Goal: Information Seeking & Learning: Learn about a topic

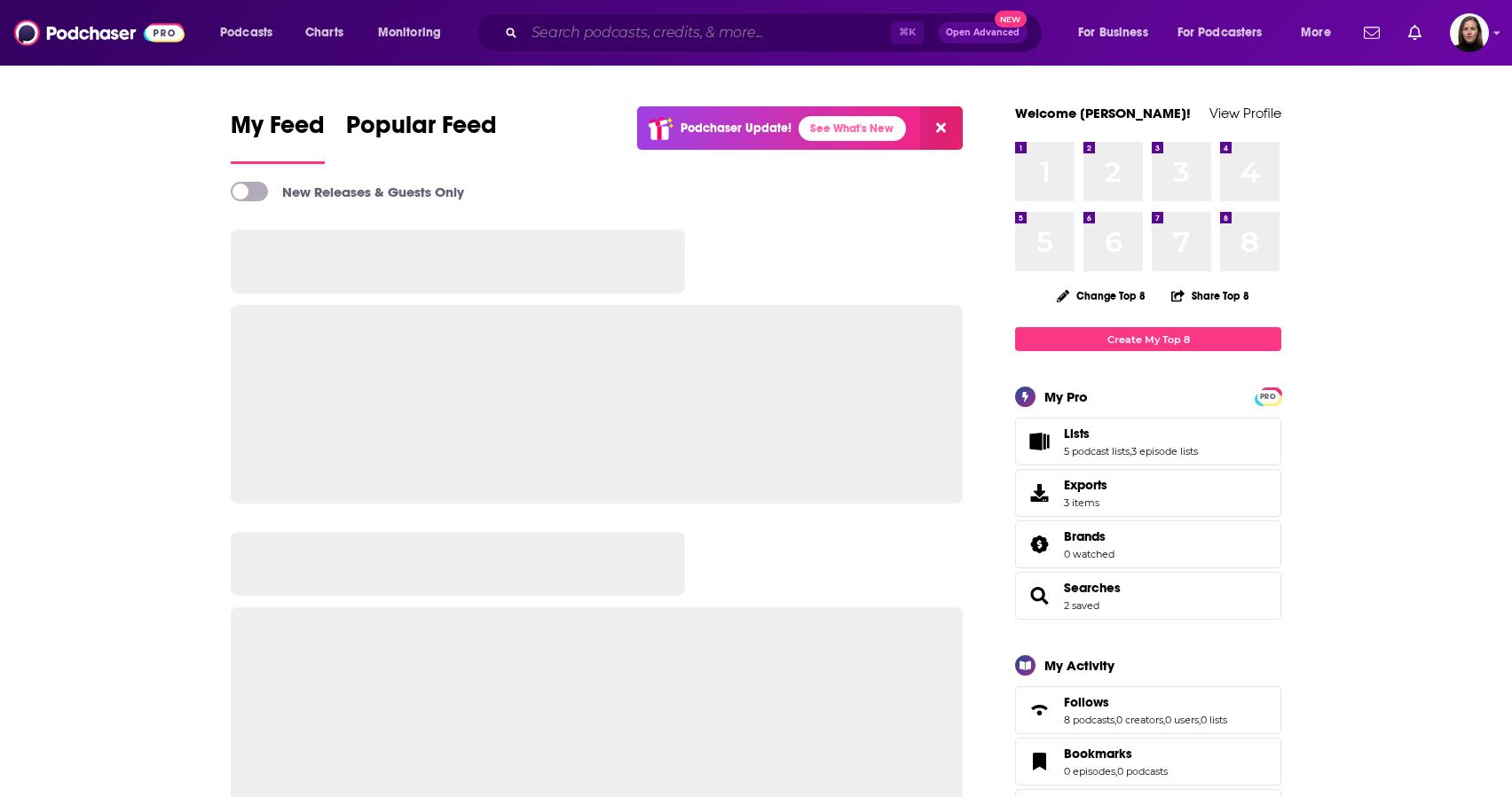
click at [545, 33] on input "Search podcasts, credits, & more..." at bounding box center [708, 33] width 367 height 28
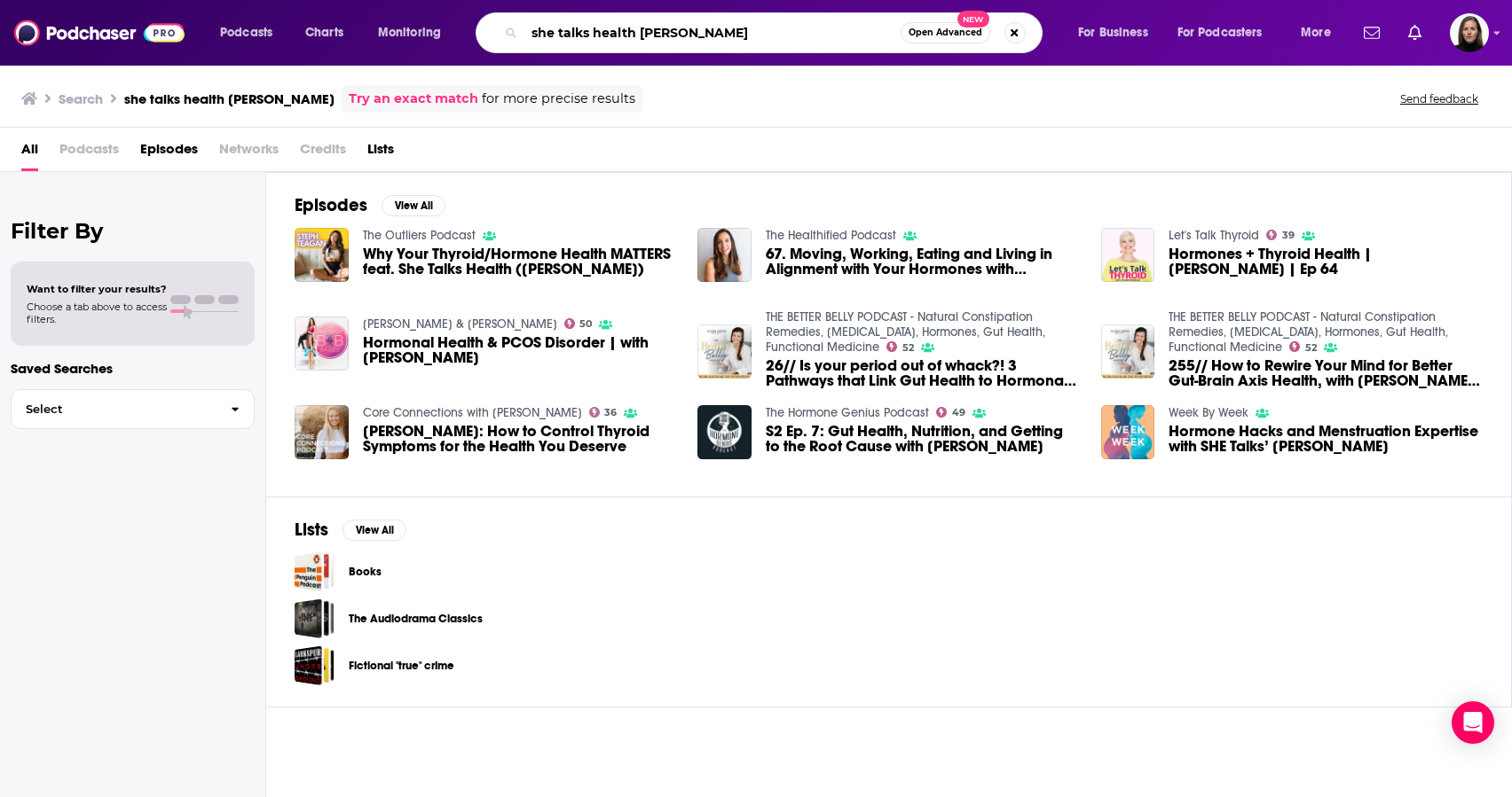
click at [632, 33] on input "she talks health [PERSON_NAME]" at bounding box center [713, 33] width 376 height 28
drag, startPoint x: 641, startPoint y: 29, endPoint x: 453, endPoint y: 20, distance: 188.2
click at [453, 20] on div "Podcasts Charts Monitoring she talks health [PERSON_NAME] Open Advanced New For…" at bounding box center [777, 32] width 1140 height 41
click at [678, 41] on input "[PERSON_NAME]" at bounding box center [713, 33] width 376 height 28
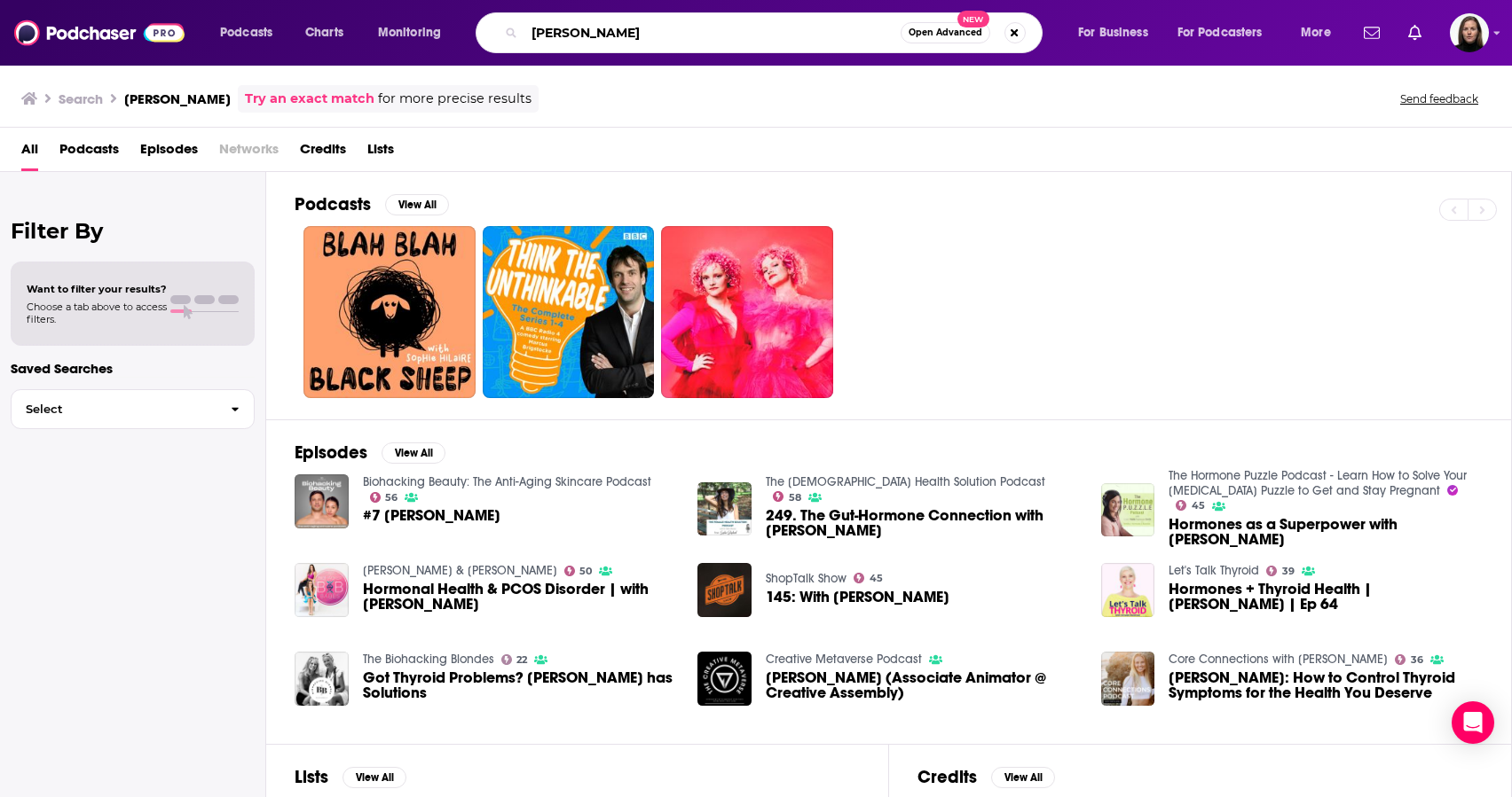
click at [610, 36] on input "[PERSON_NAME]" at bounding box center [713, 33] width 376 height 28
type input "[PERSON_NAME] biohacking"
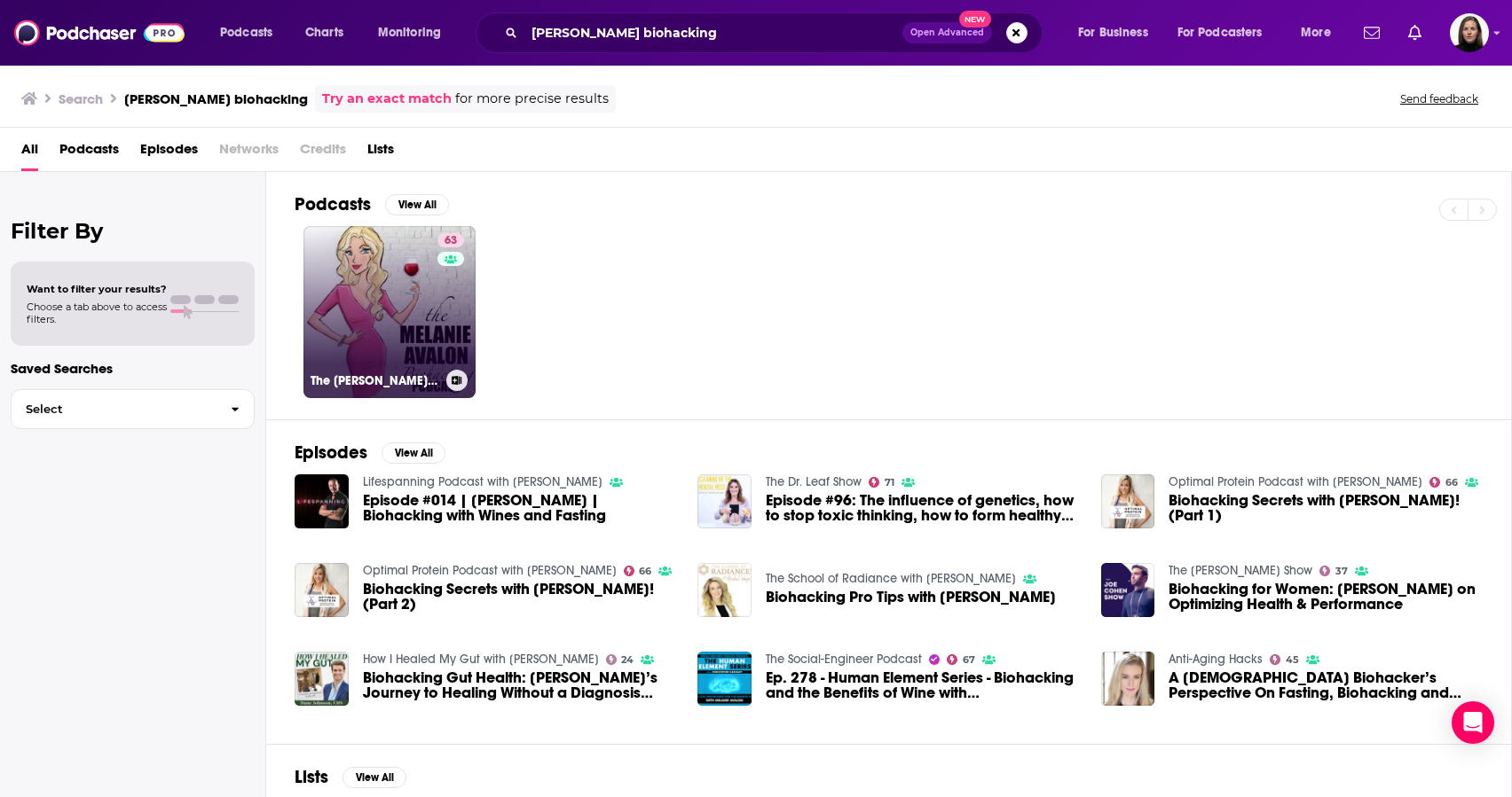
click at [389, 301] on link "63 The [PERSON_NAME] Biohacking Podcast" at bounding box center [389, 312] width 172 height 172
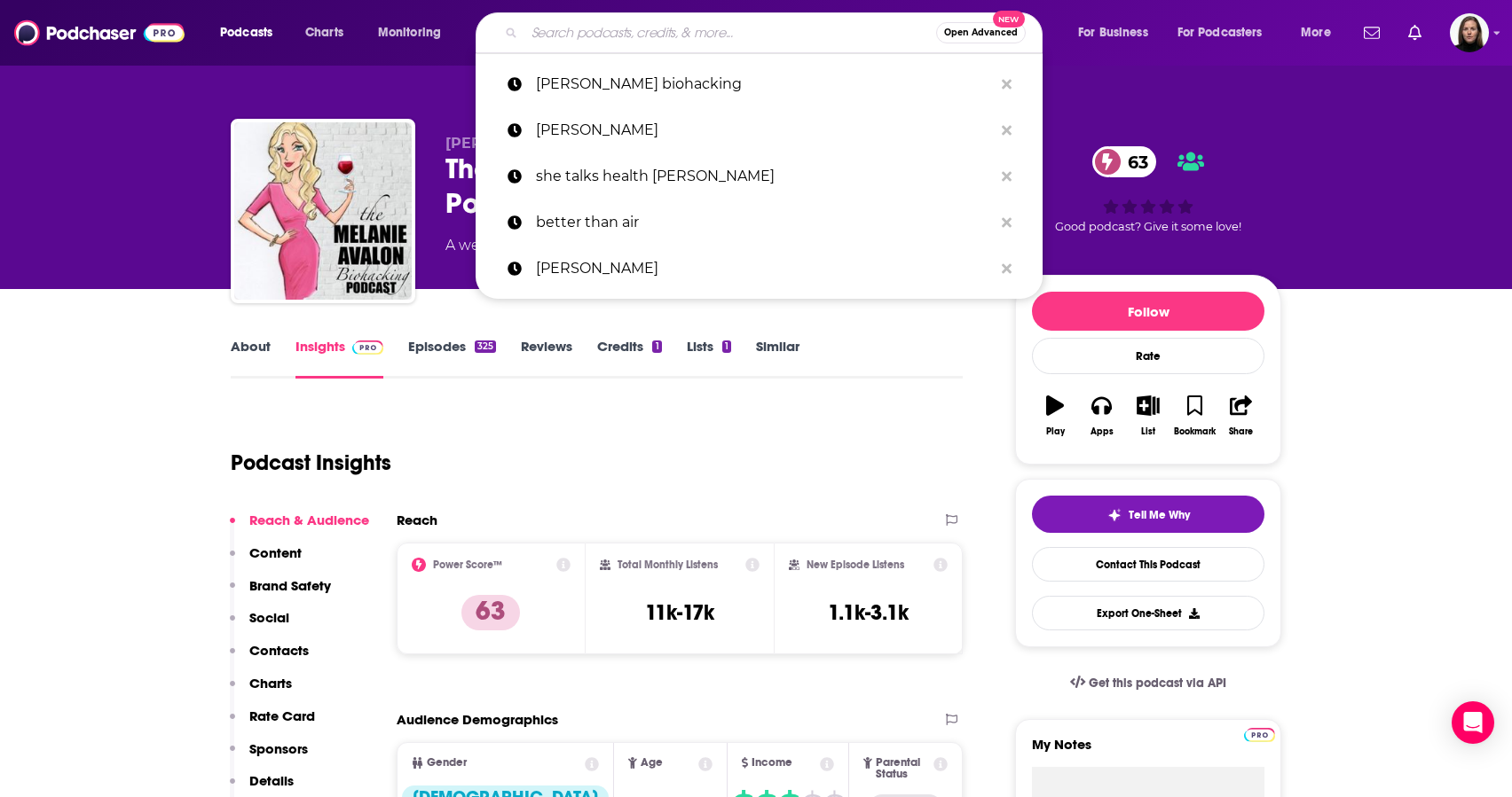
click at [583, 33] on input "Search podcasts, credits, & more..." at bounding box center [730, 33] width 411 height 28
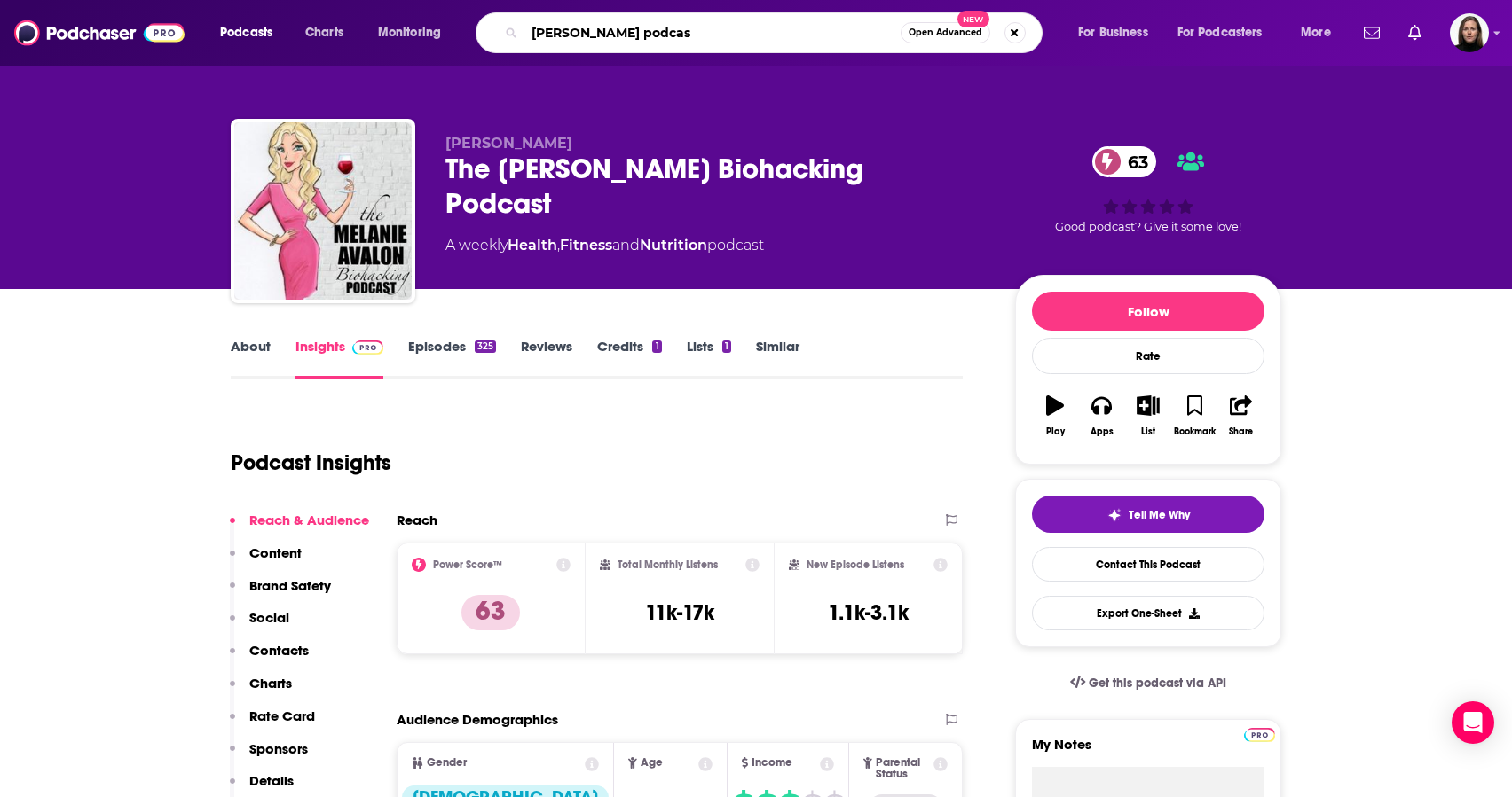
type input "[PERSON_NAME] podcast"
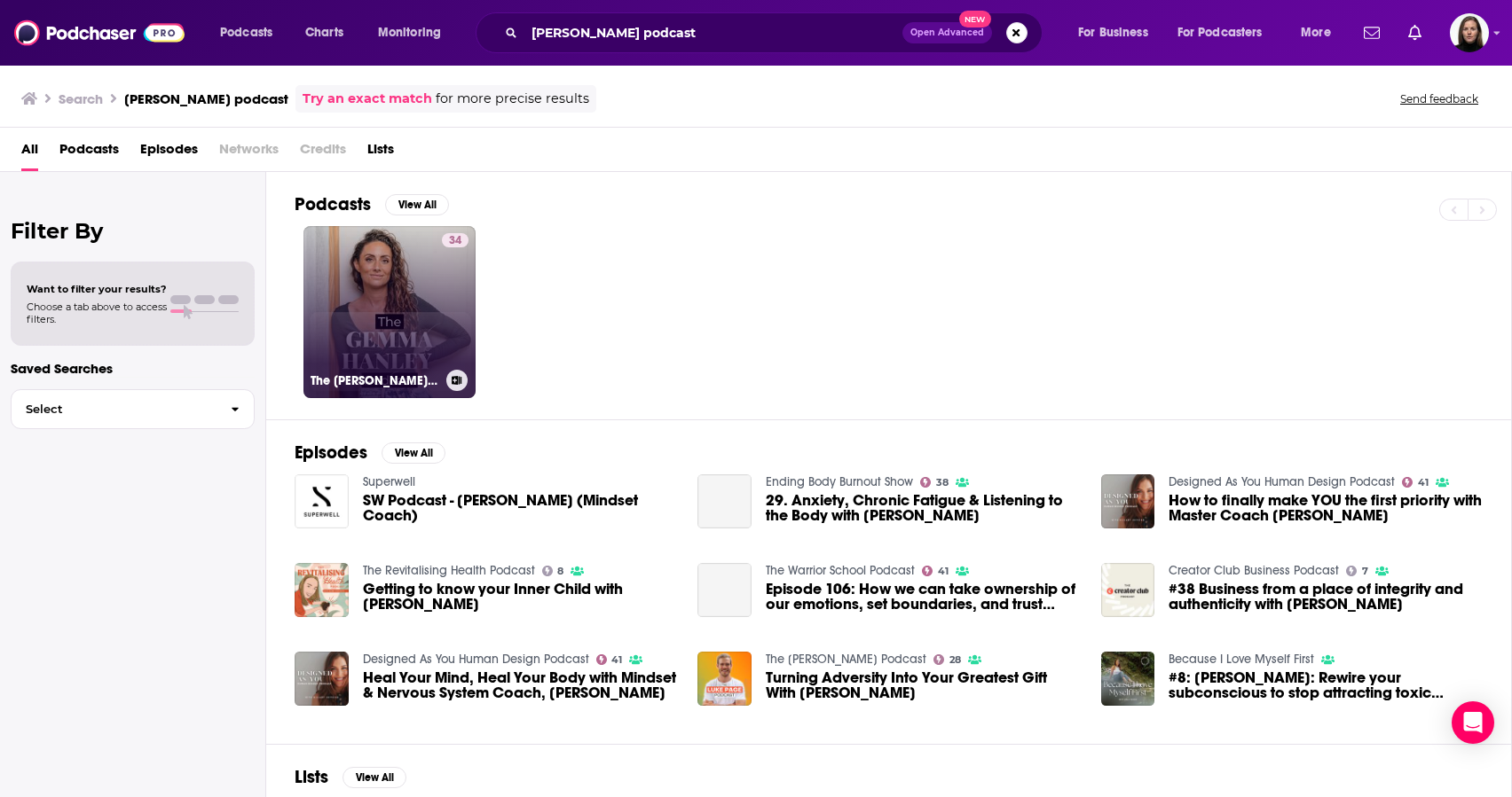
click at [418, 336] on link "34 The [PERSON_NAME] Podcast" at bounding box center [389, 312] width 172 height 172
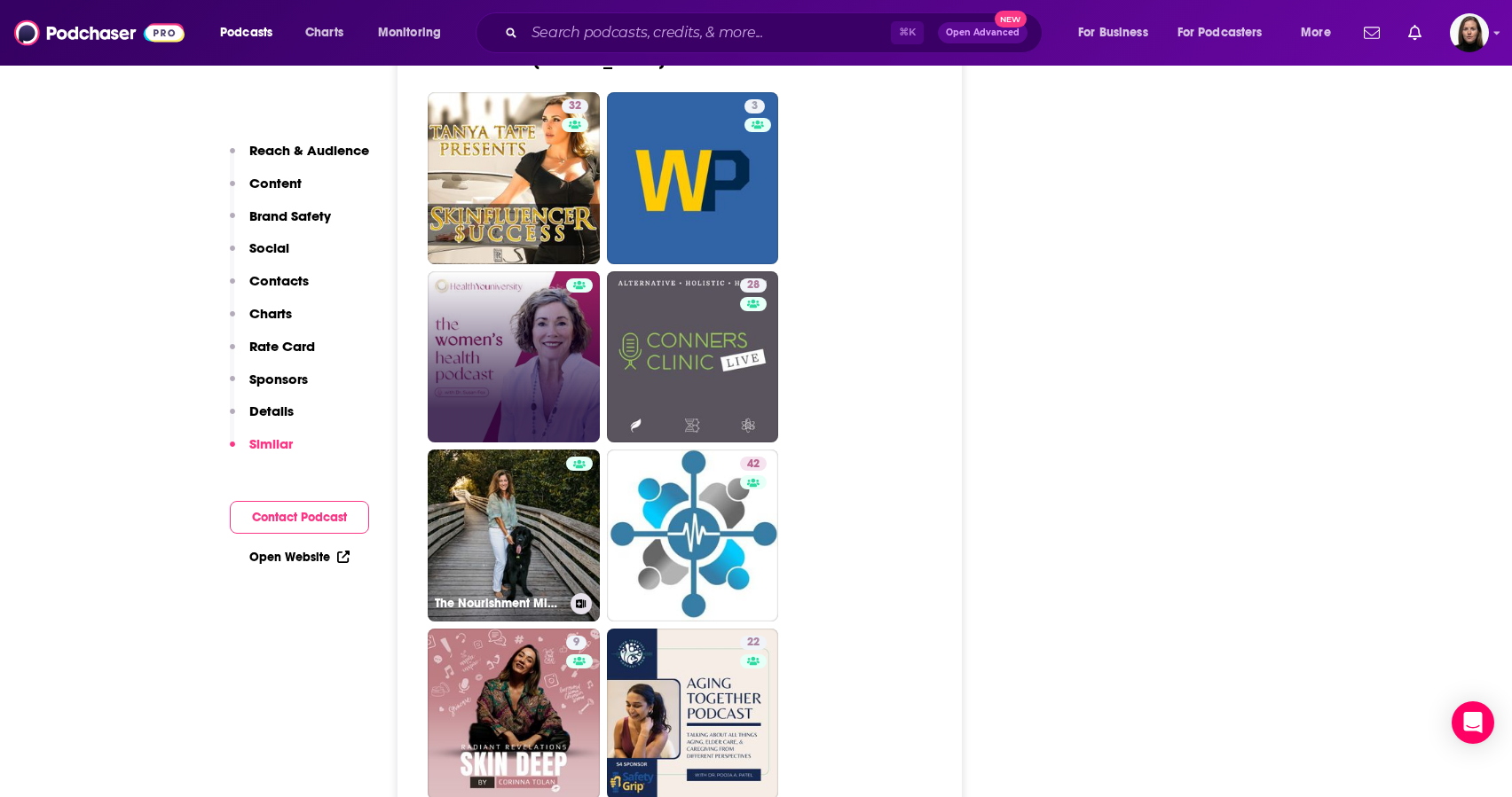
scroll to position [2899, 0]
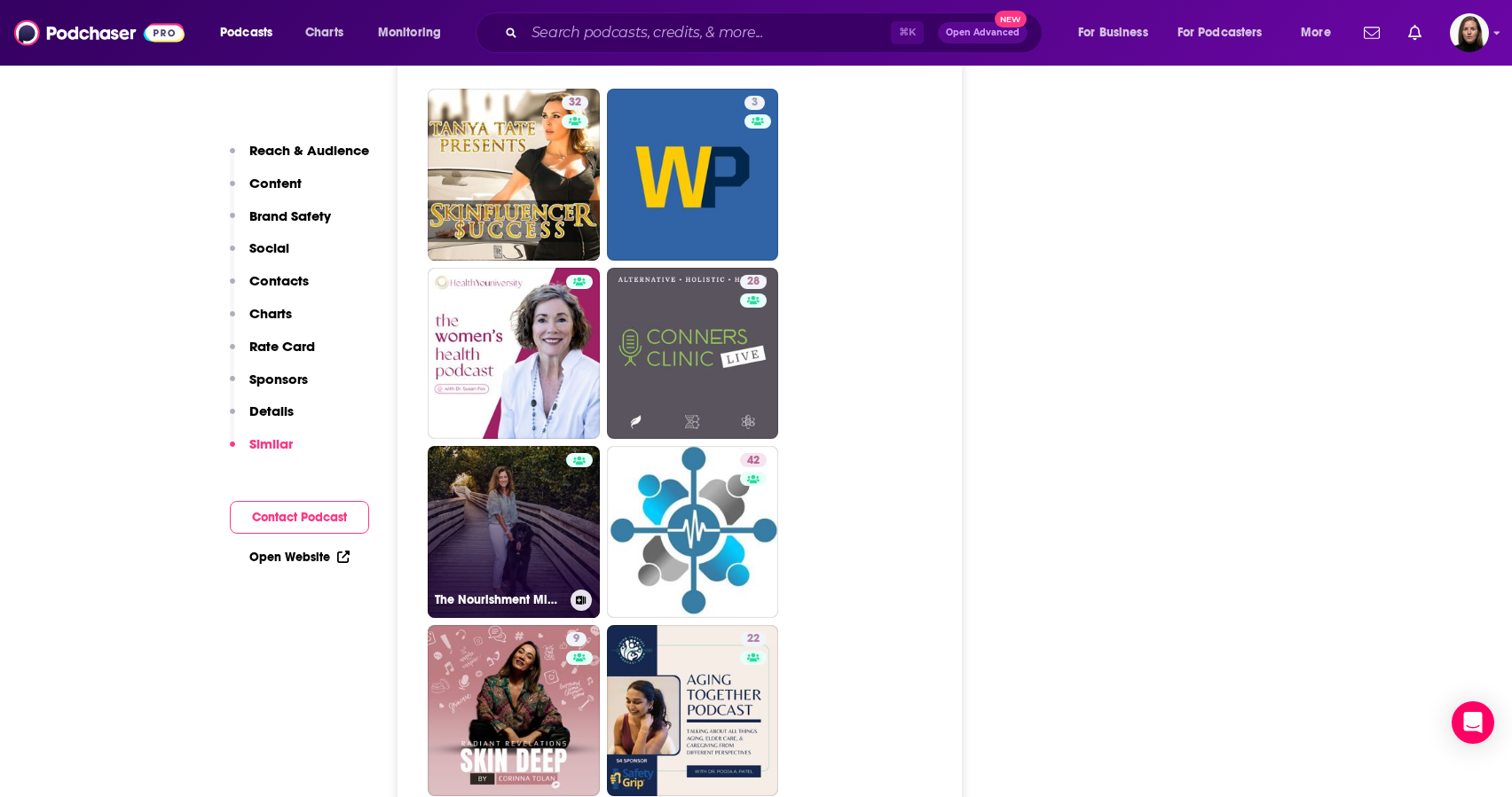
click at [544, 566] on link "The Nourishment Mindset" at bounding box center [513, 532] width 172 height 172
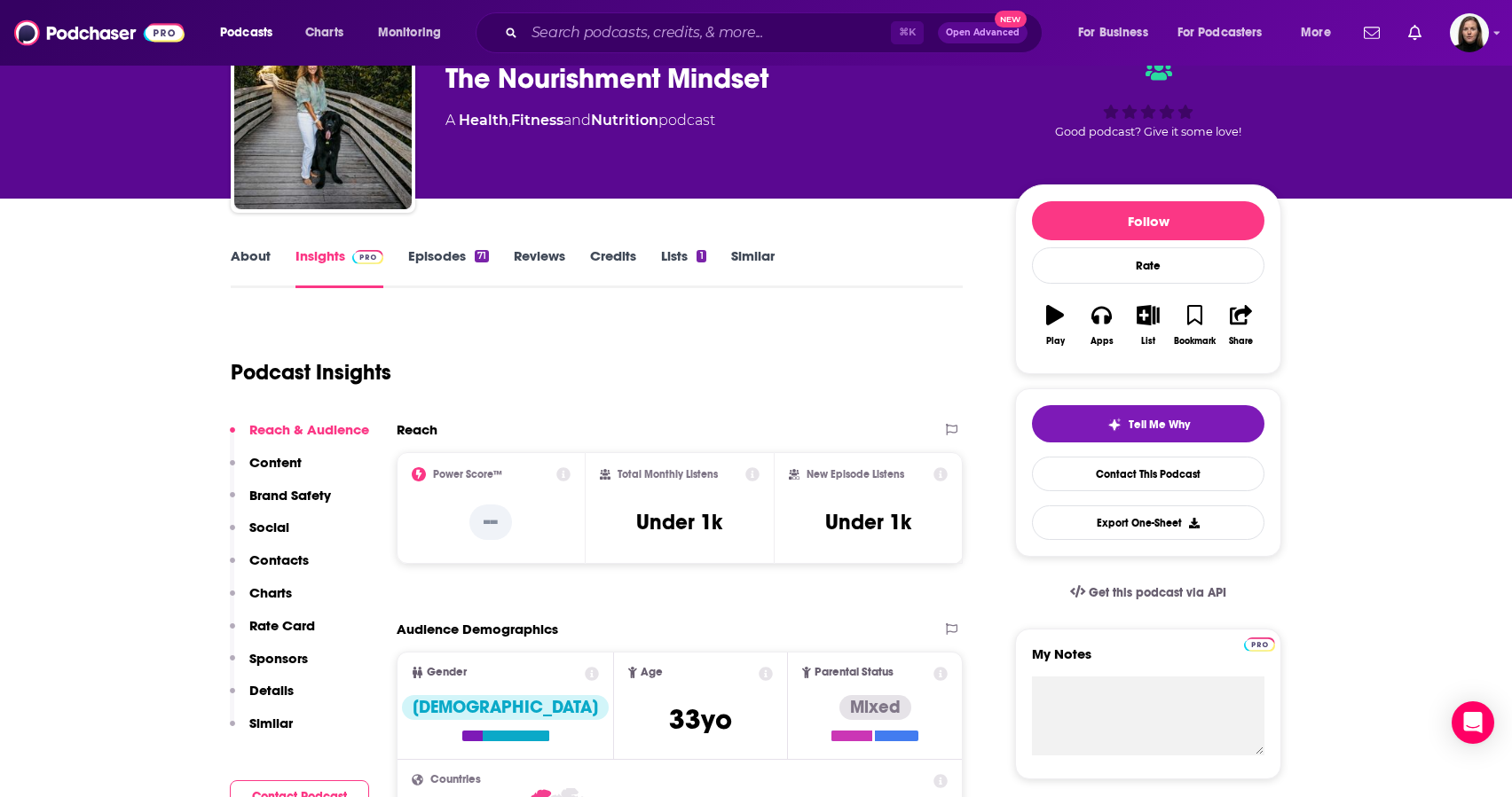
scroll to position [82, 0]
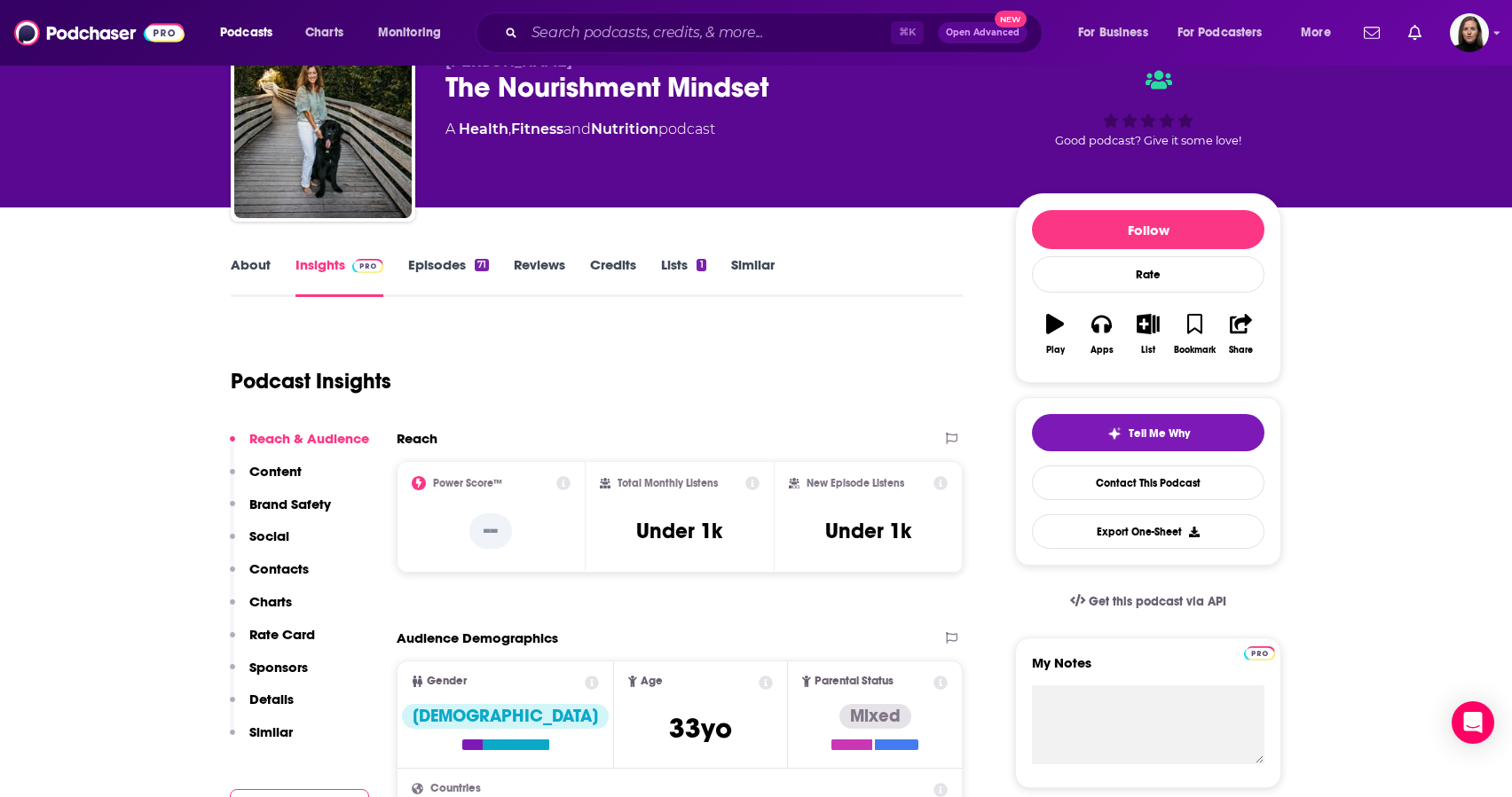
type input "[URL][DOMAIN_NAME][PERSON_NAME]"
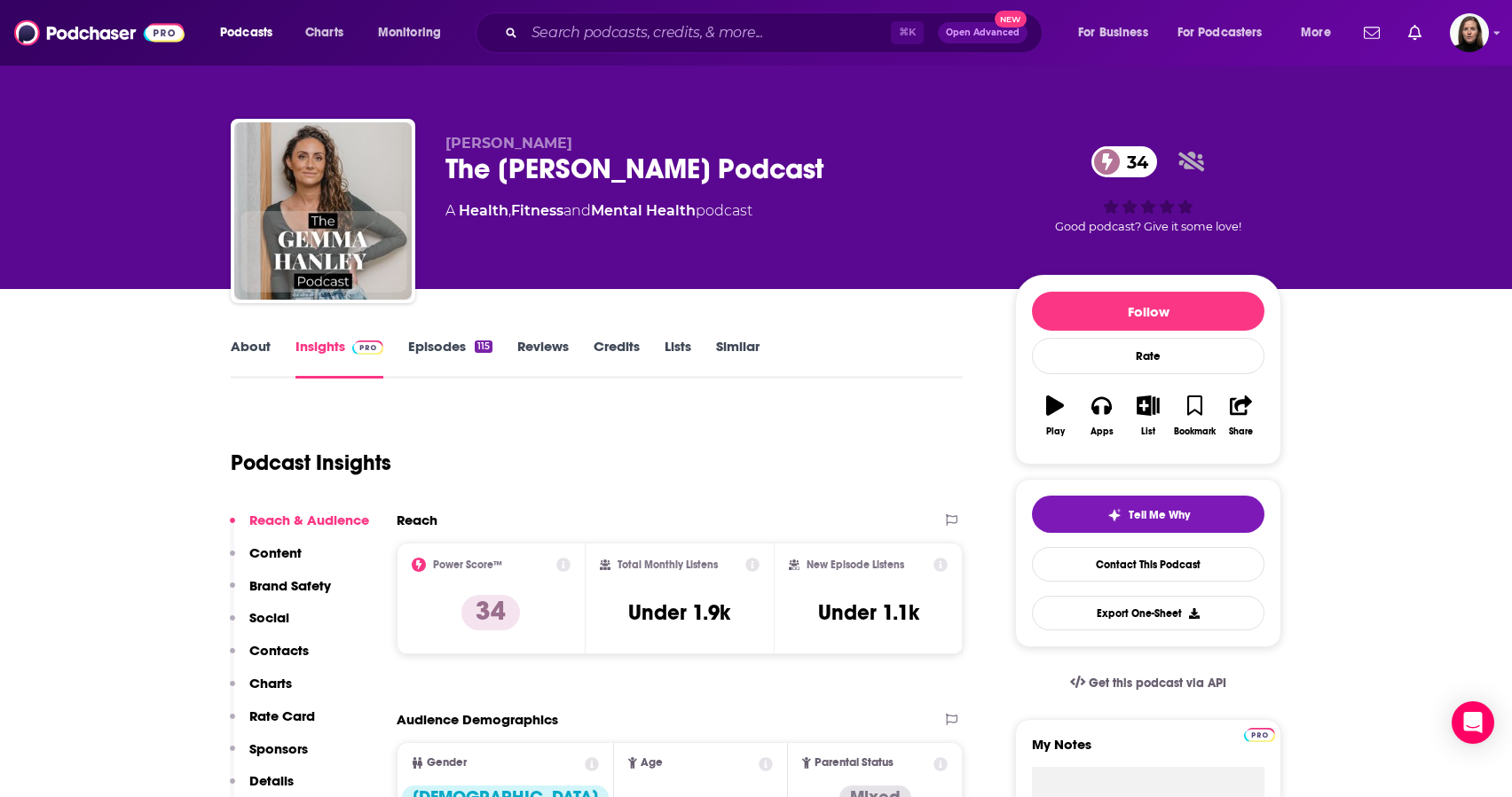
click at [588, 35] on input "Search podcasts, credits, & more..." at bounding box center [708, 33] width 367 height 28
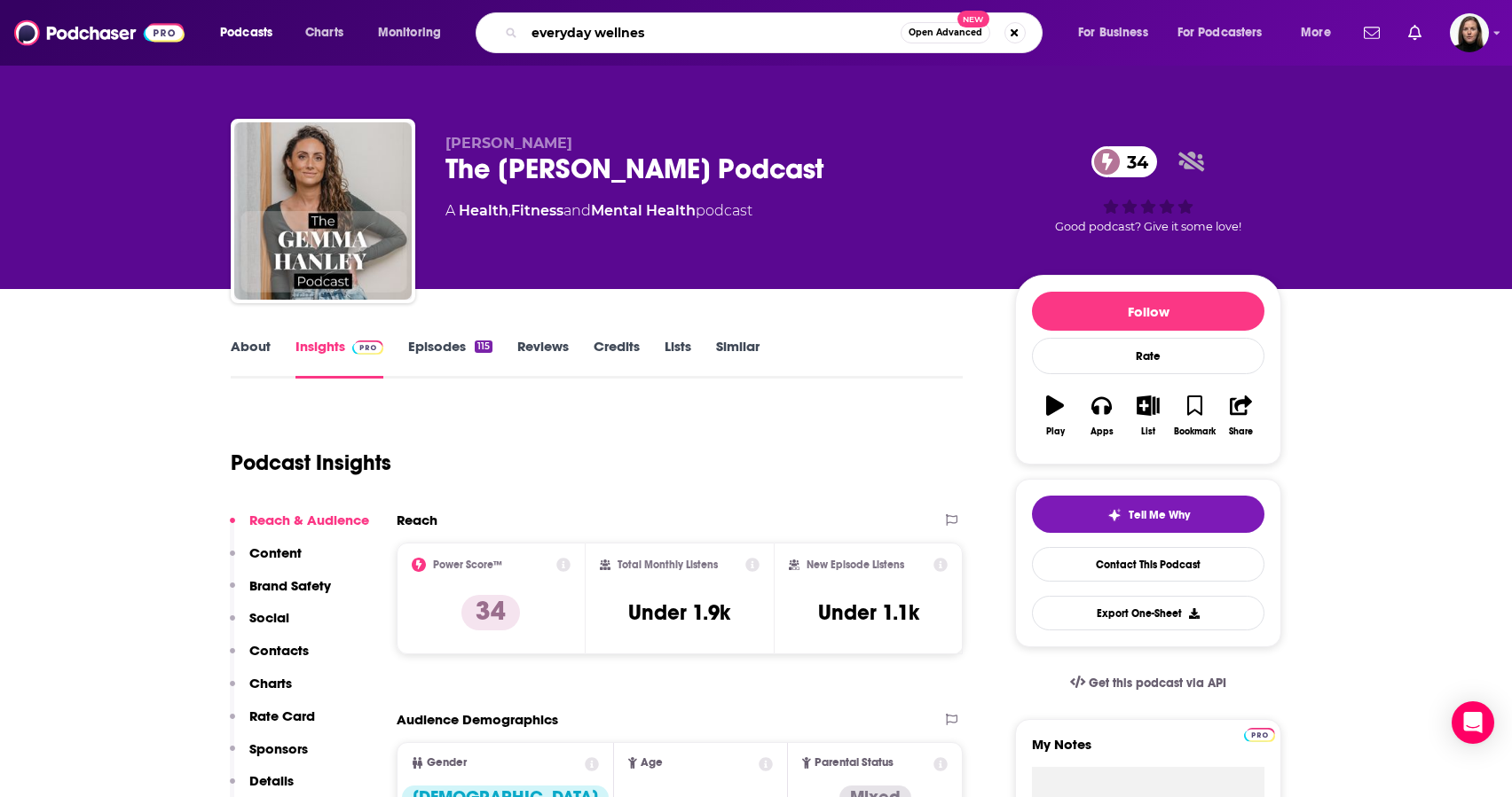
type input "everyday wellness"
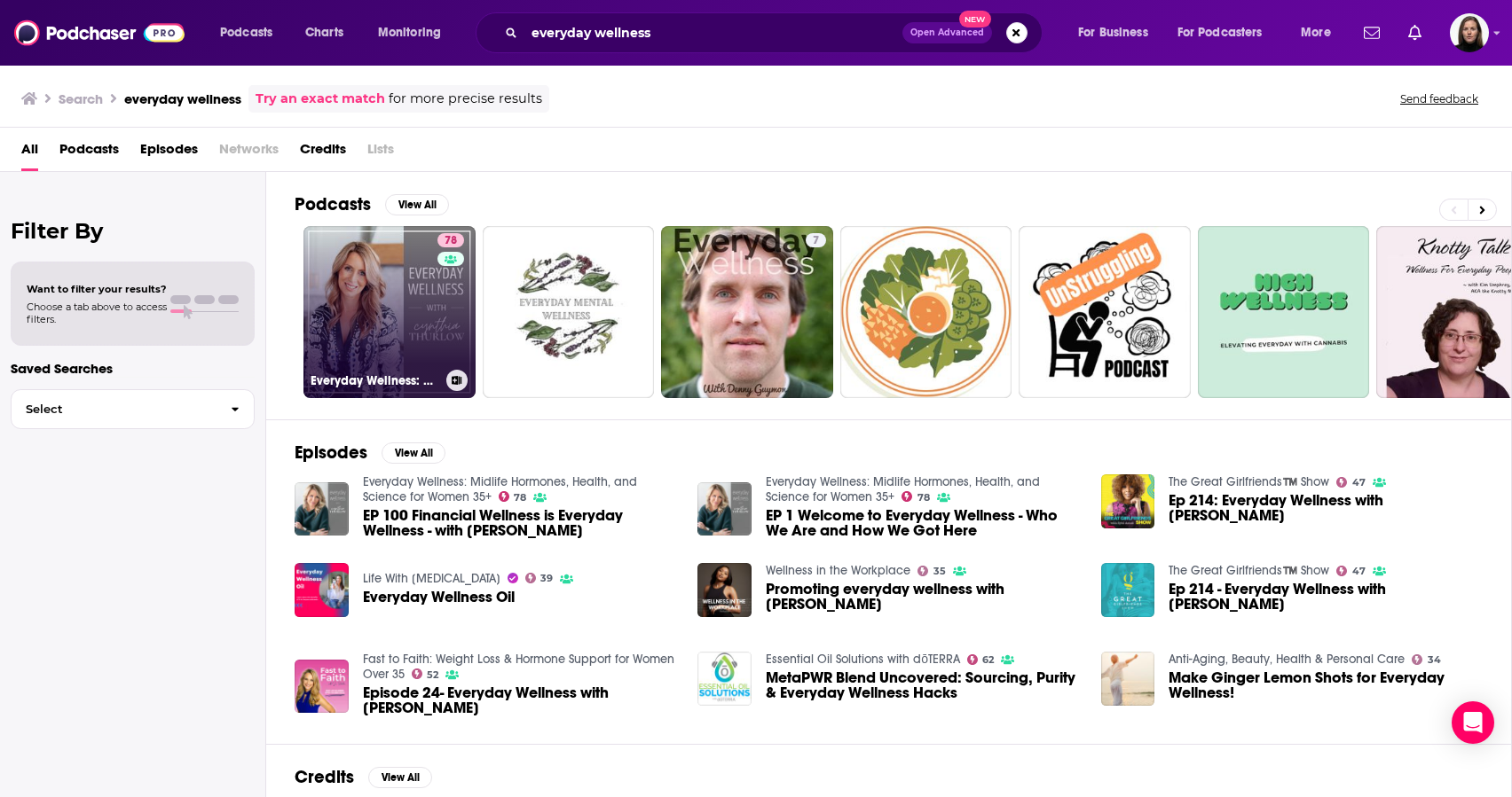
click at [410, 320] on link "78 Everyday Wellness: Midlife Hormones, Health, and Science for Women 35+" at bounding box center [389, 312] width 172 height 172
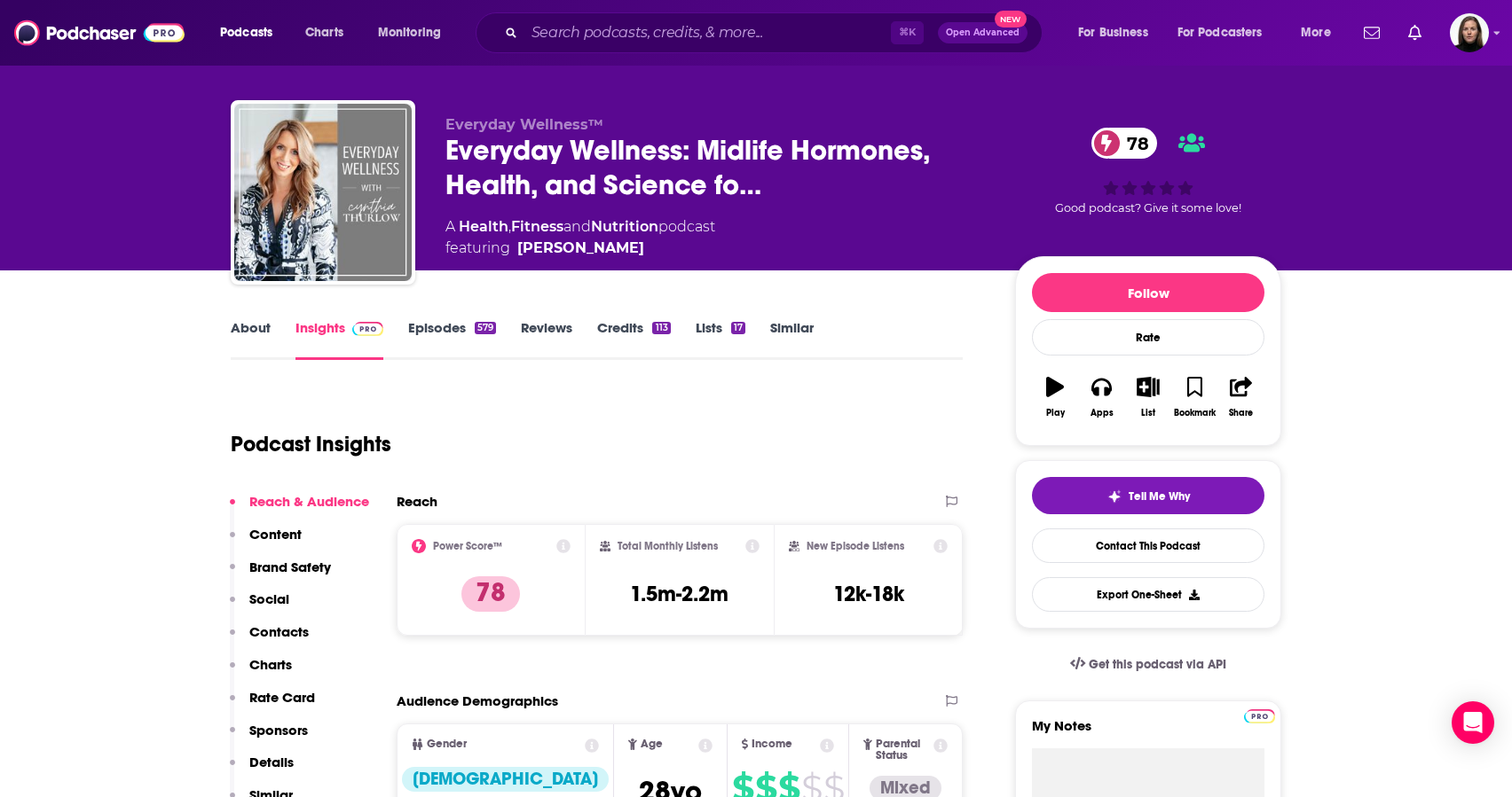
scroll to position [17, 0]
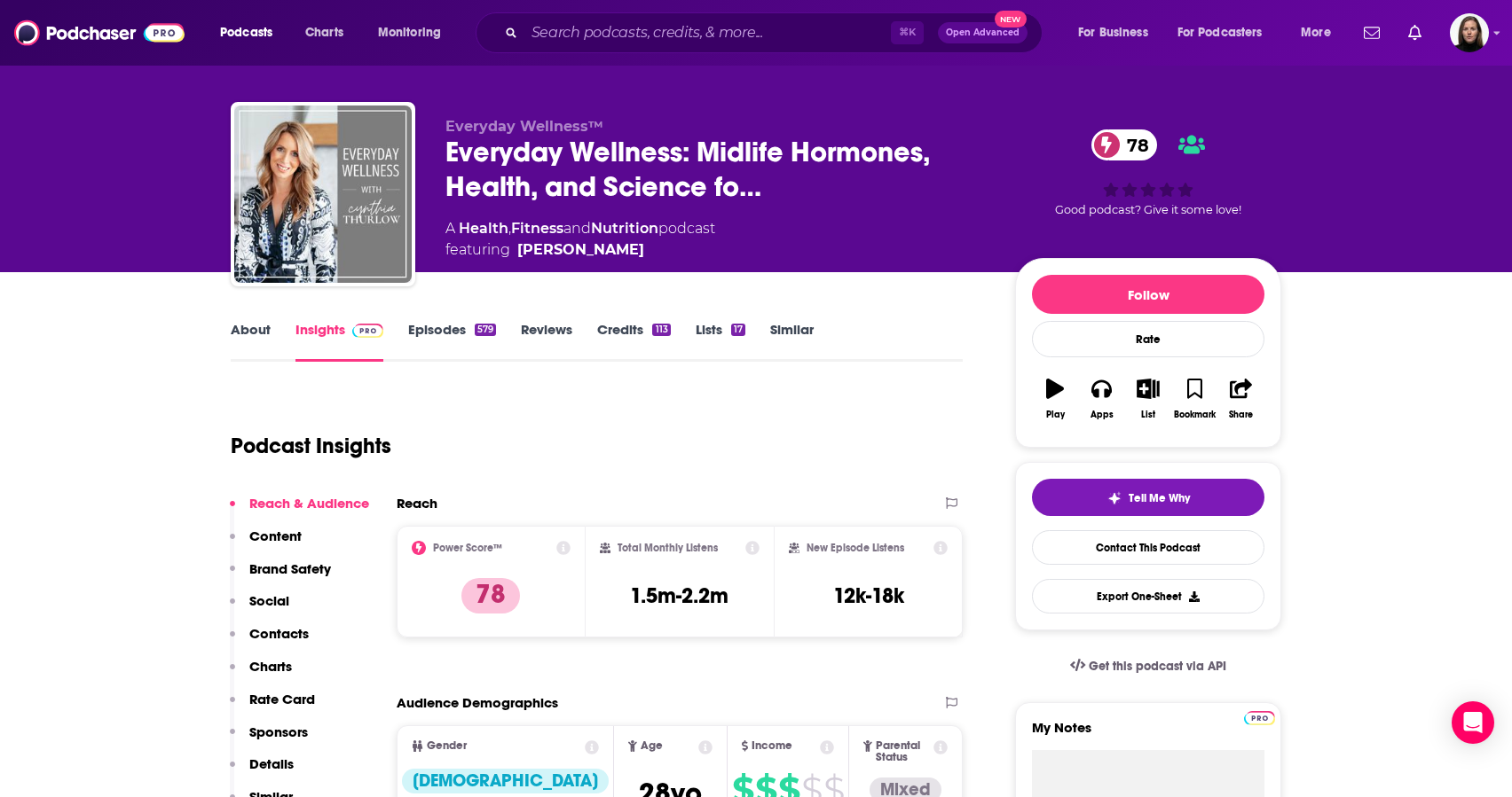
click at [753, 547] on icon at bounding box center [752, 548] width 14 height 14
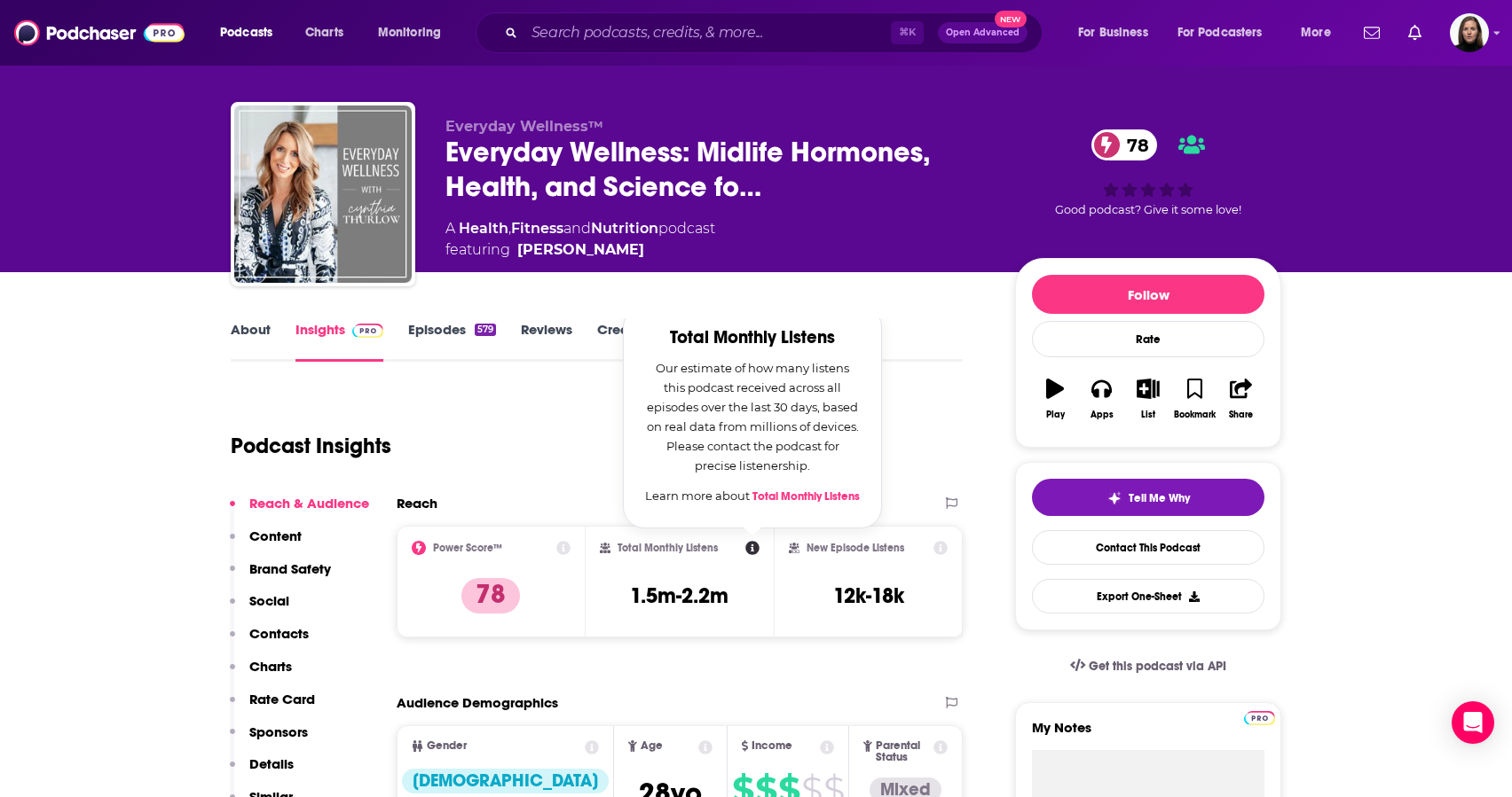
click at [569, 457] on div "Podcast Insights" at bounding box center [589, 435] width 718 height 90
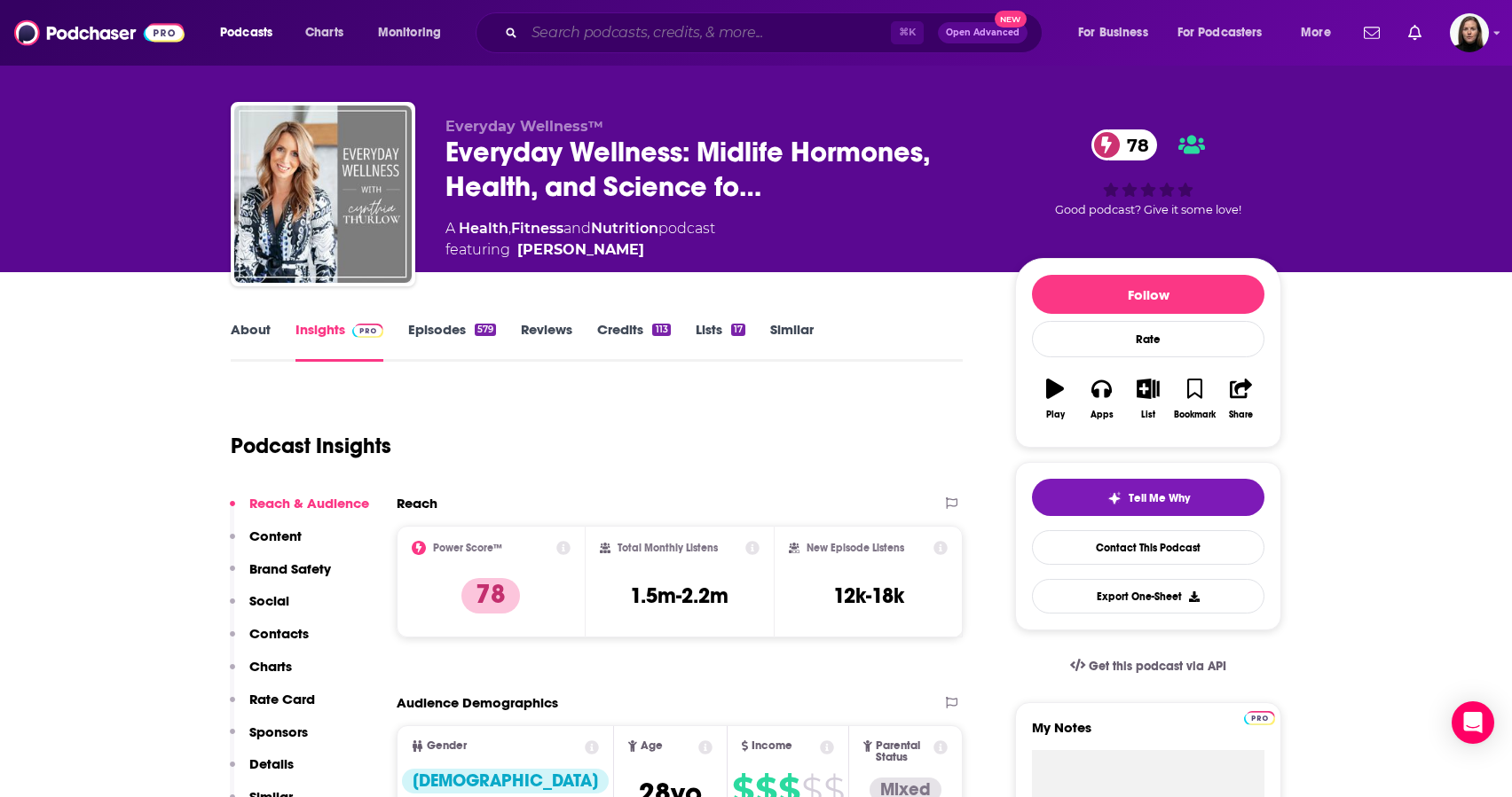
click at [566, 31] on input "Search podcasts, credits, & more..." at bounding box center [708, 33] width 367 height 28
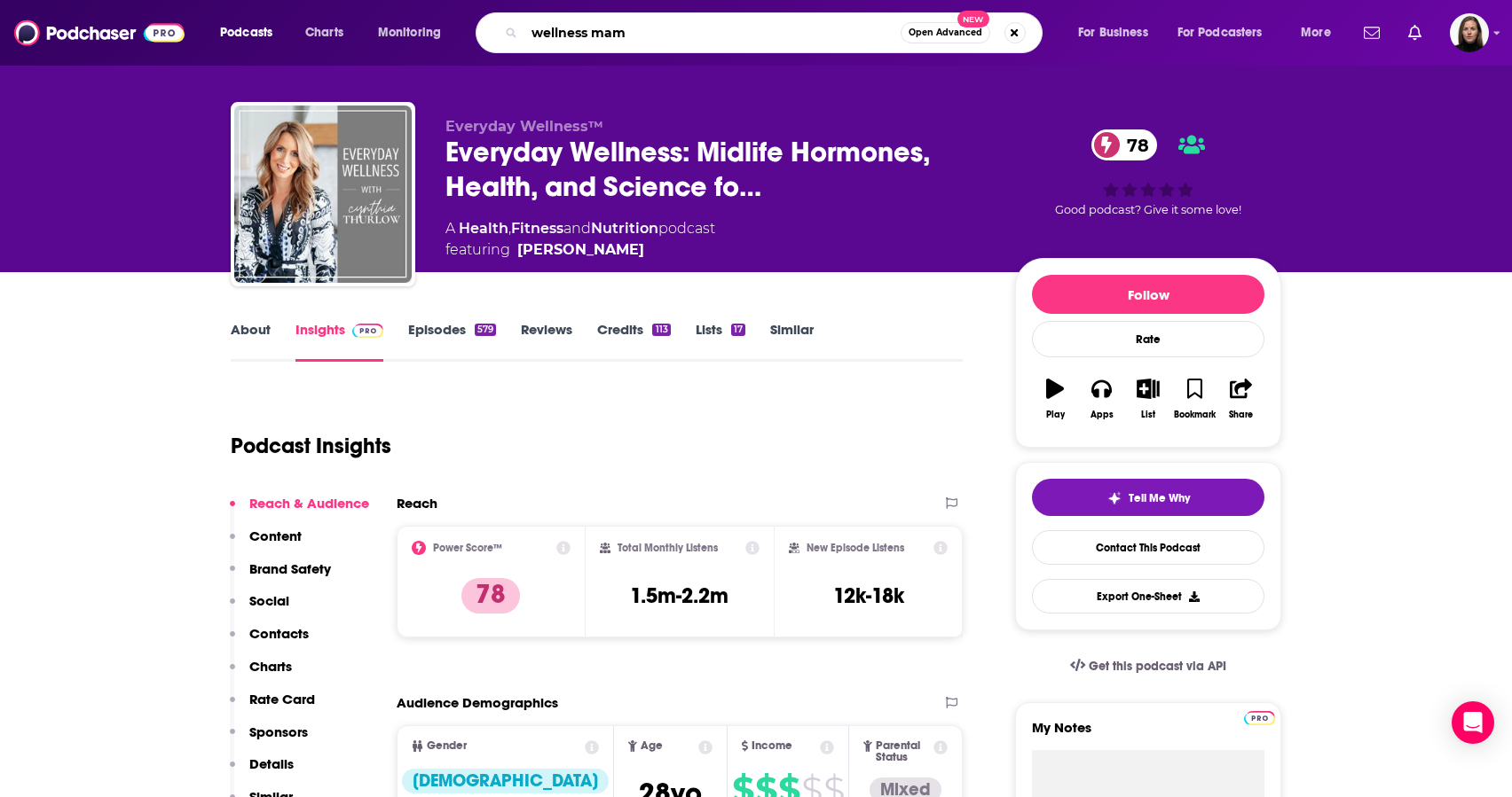
type input "wellness mama"
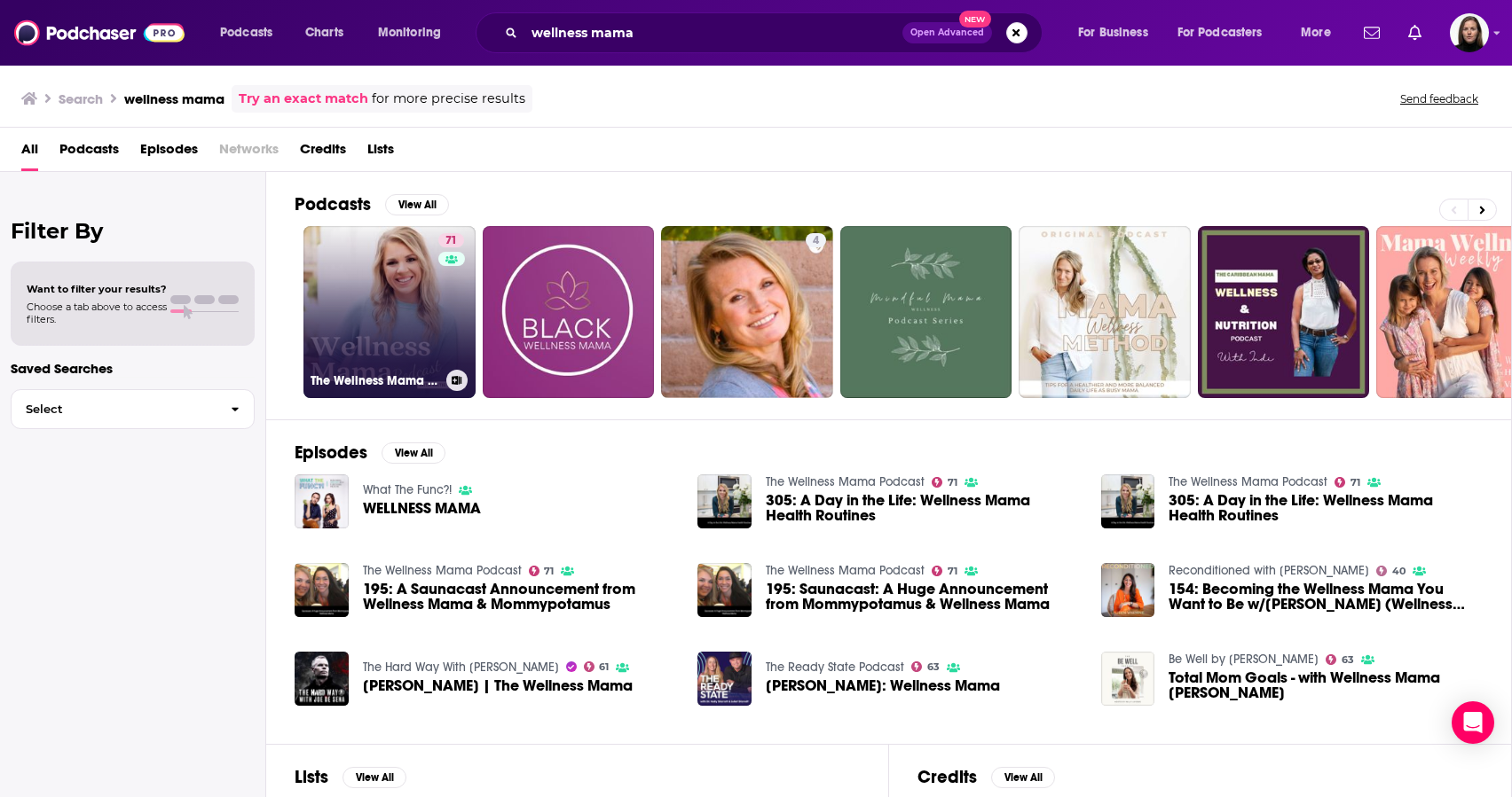
click at [413, 288] on link "71 The Wellness Mama Podcast" at bounding box center [389, 312] width 172 height 172
